Goal: Information Seeking & Learning: Learn about a topic

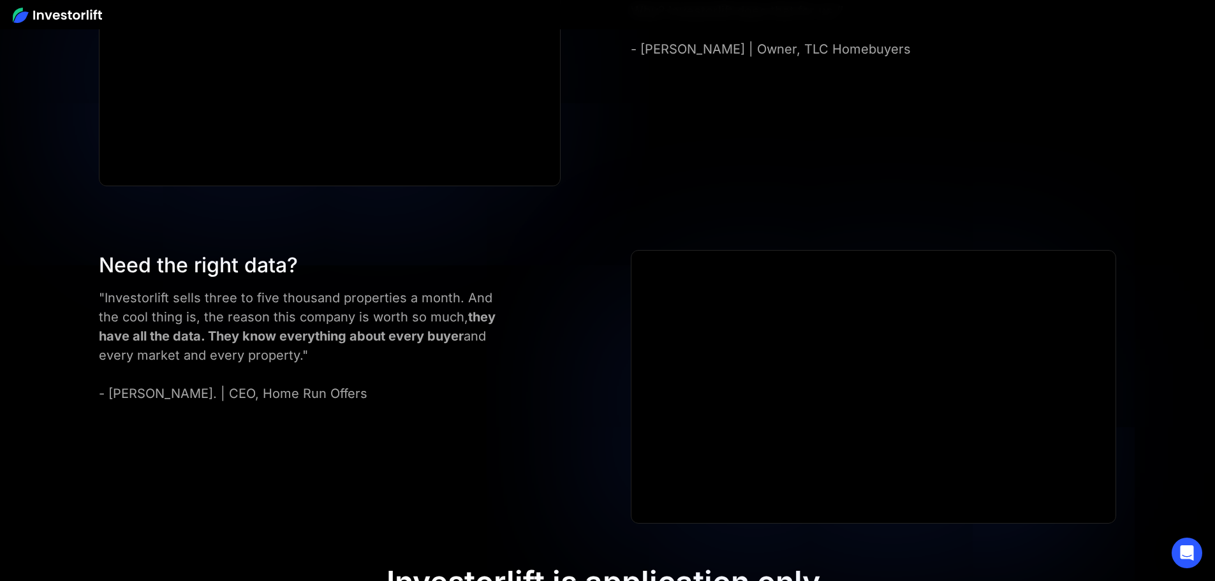
scroll to position [5700, 0]
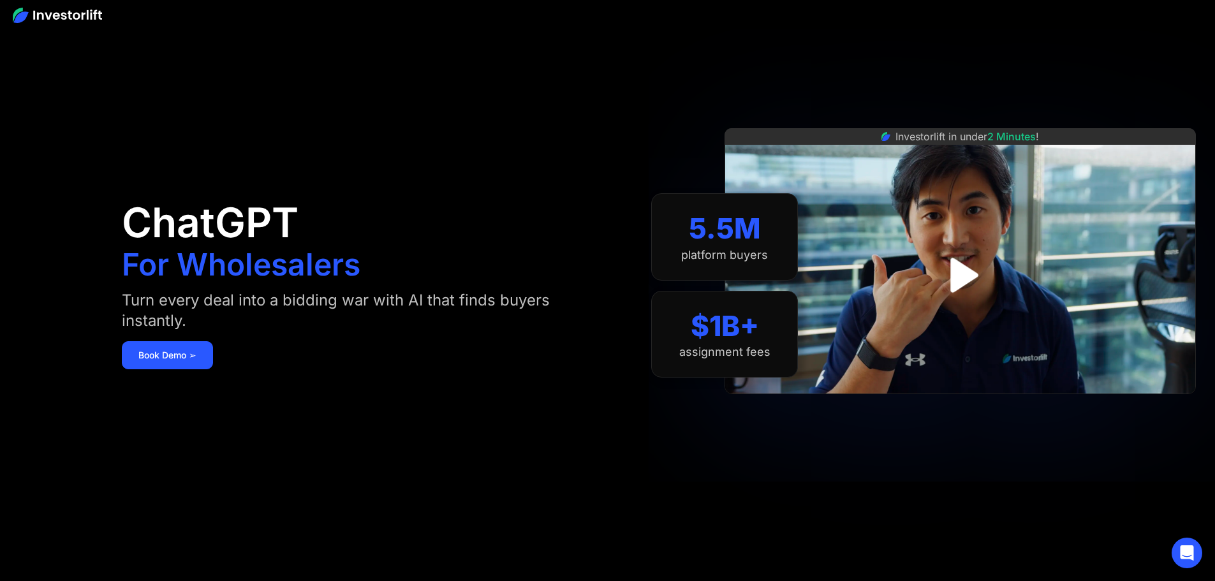
scroll to position [0, 0]
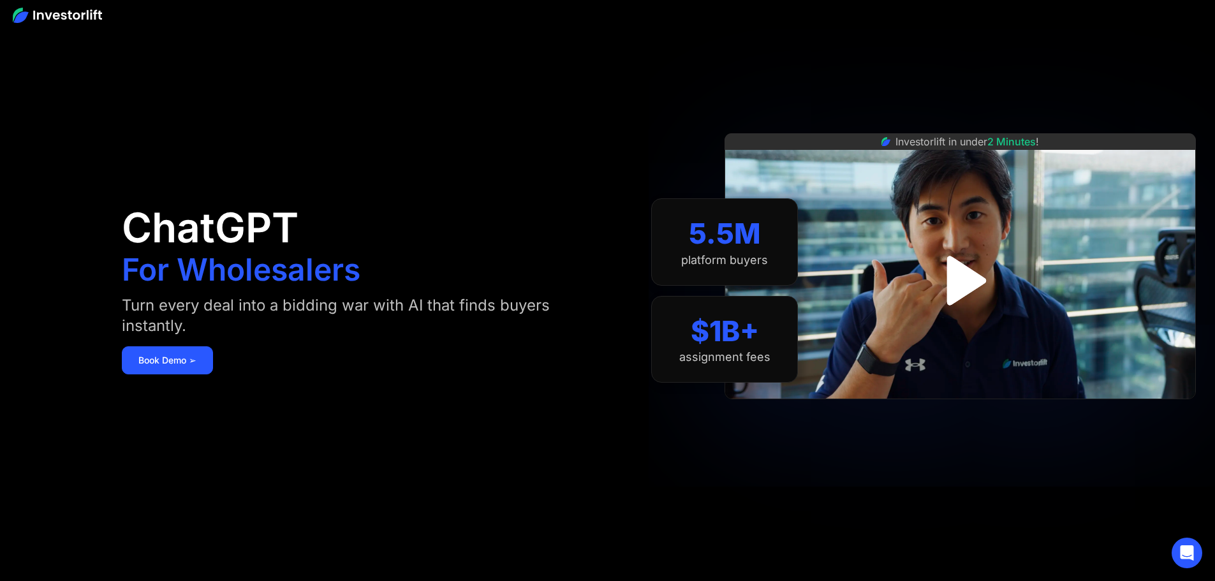
click at [976, 270] on img "open lightbox" at bounding box center [960, 279] width 89 height 89
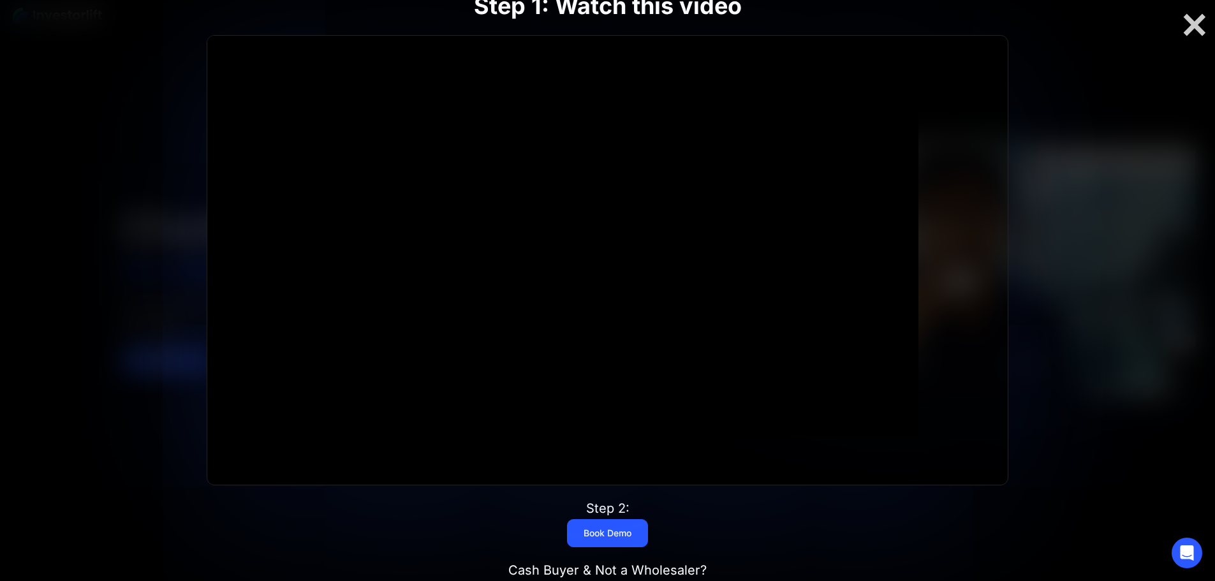
click at [131, 401] on div "Step 1: Watch this video Click for sound @keyframes VOLUME_SMALL_WAVE_FLASH { 0…" at bounding box center [608, 291] width 972 height 680
click at [21, 377] on div at bounding box center [607, 290] width 1215 height 581
click at [1197, 31] on div at bounding box center [1194, 24] width 41 height 27
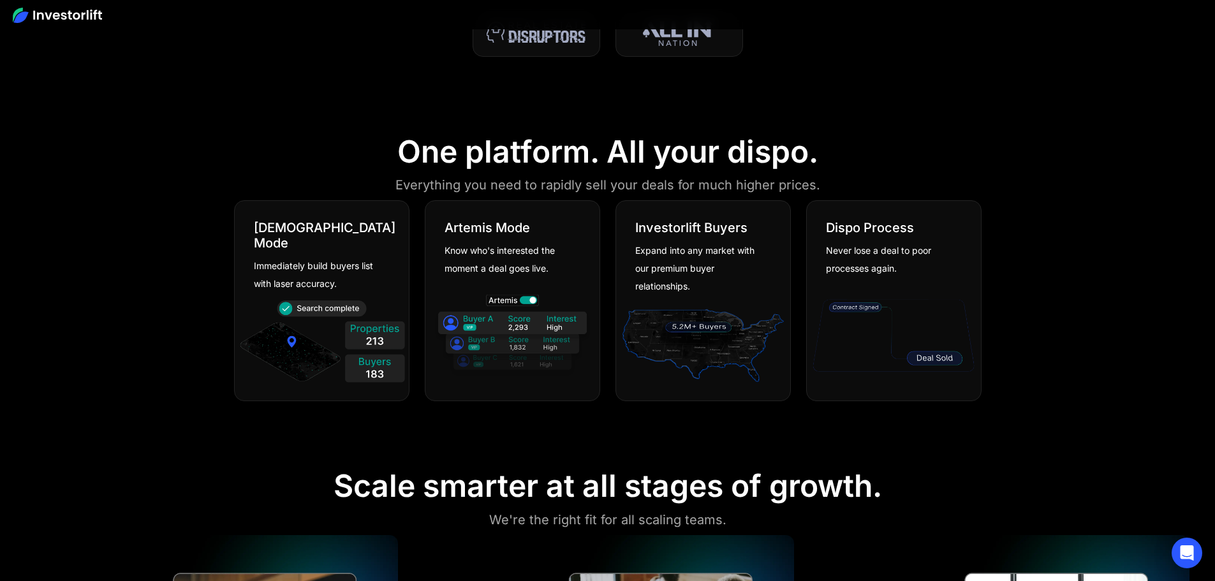
scroll to position [383, 0]
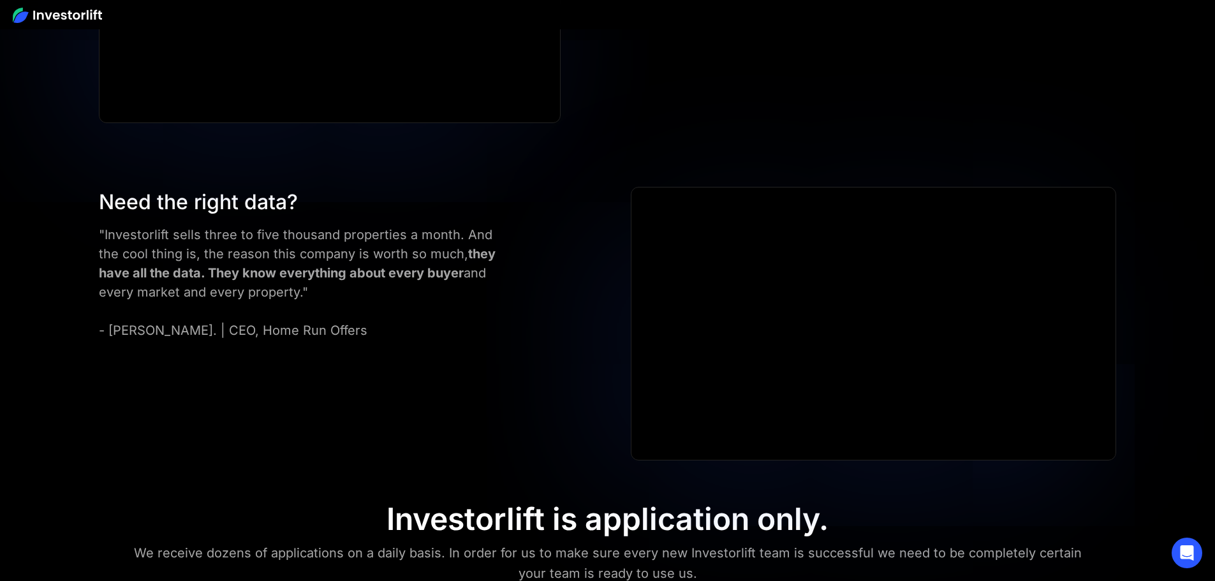
scroll to position [5764, 0]
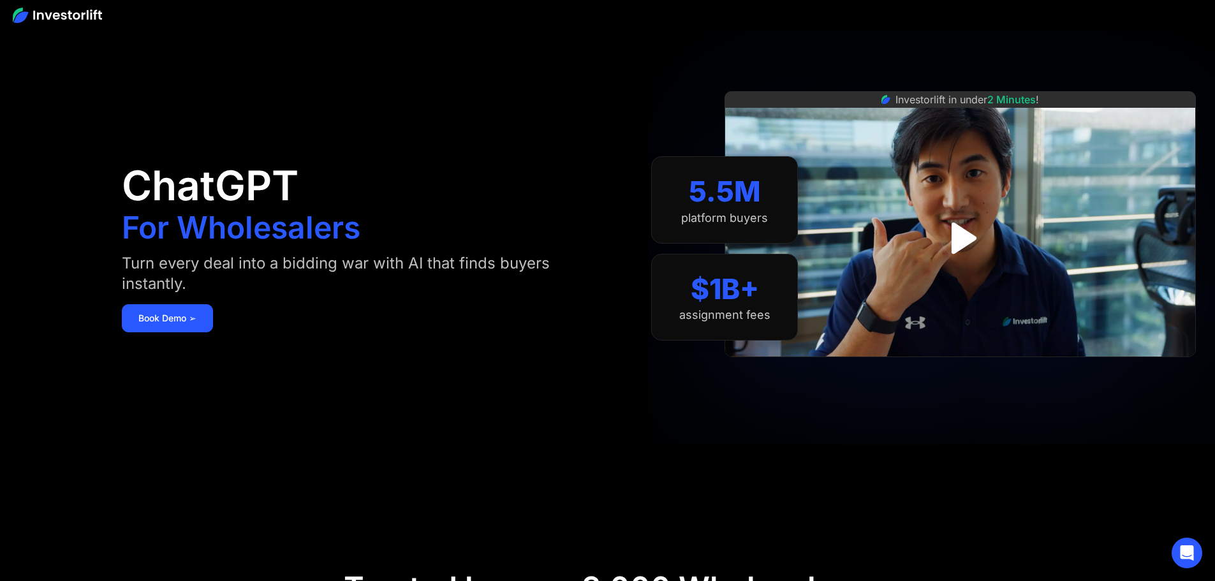
scroll to position [0, 0]
